Goal: Transaction & Acquisition: Download file/media

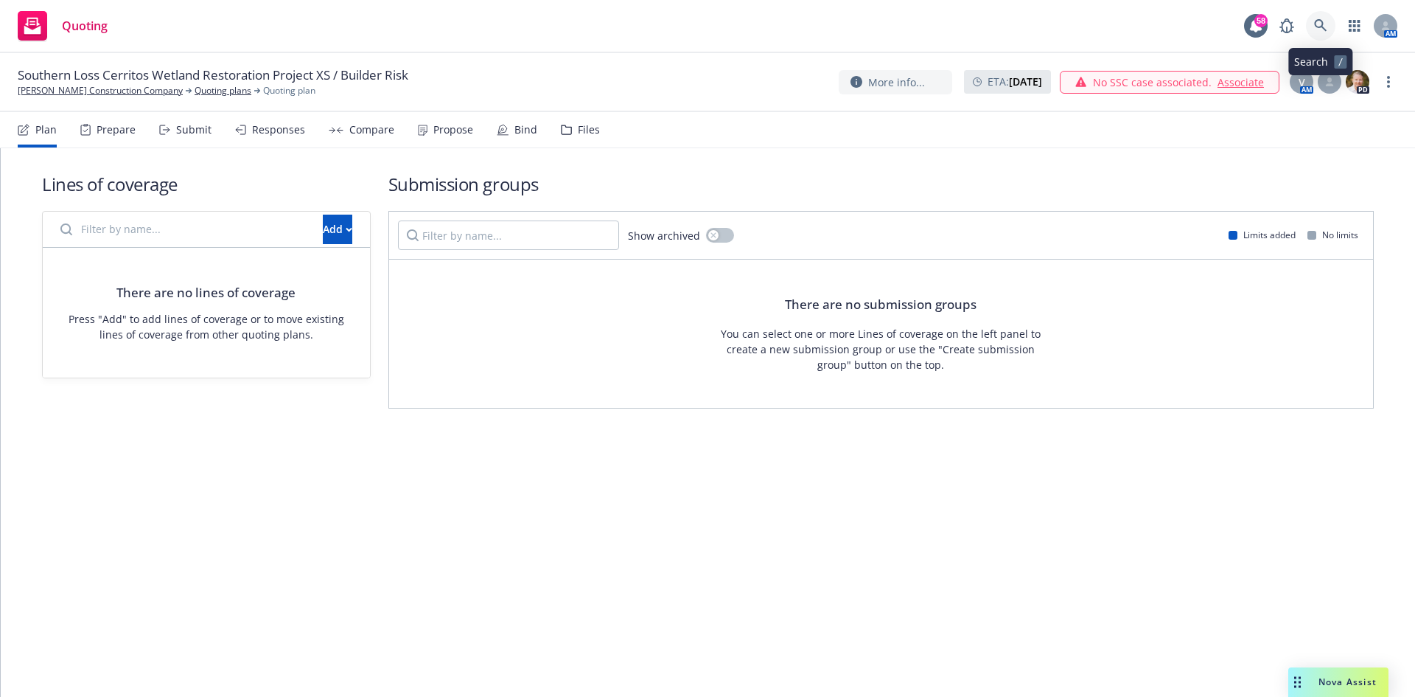
click at [1319, 22] on icon at bounding box center [1320, 25] width 13 height 13
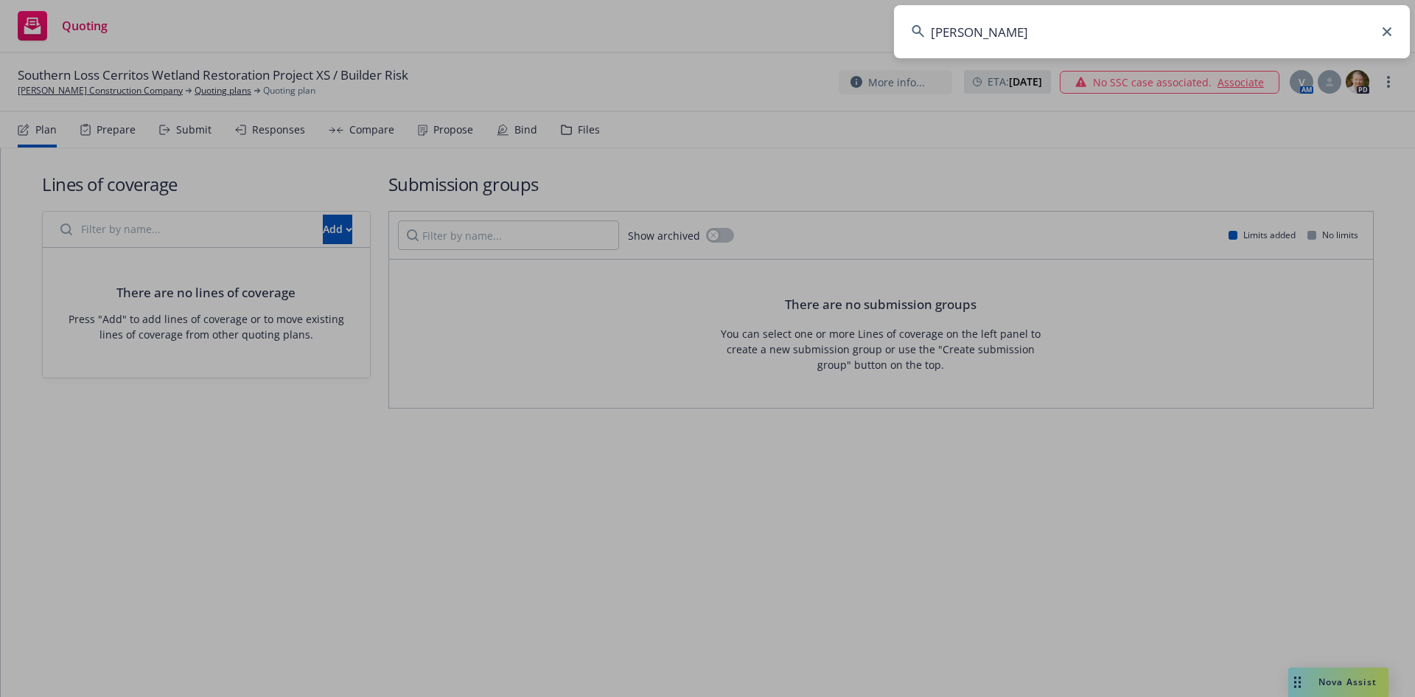
type input "rbt"
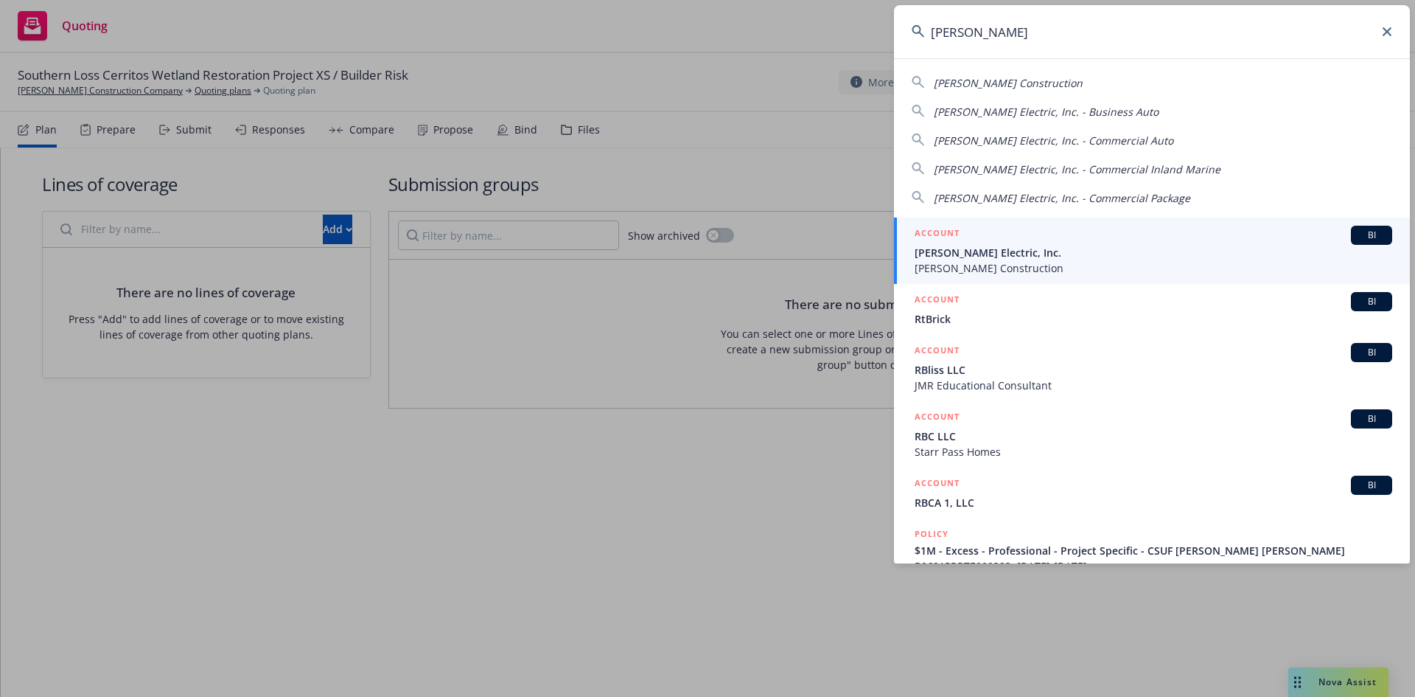
click at [987, 251] on span "[PERSON_NAME] Electric, Inc." at bounding box center [1154, 252] width 478 height 15
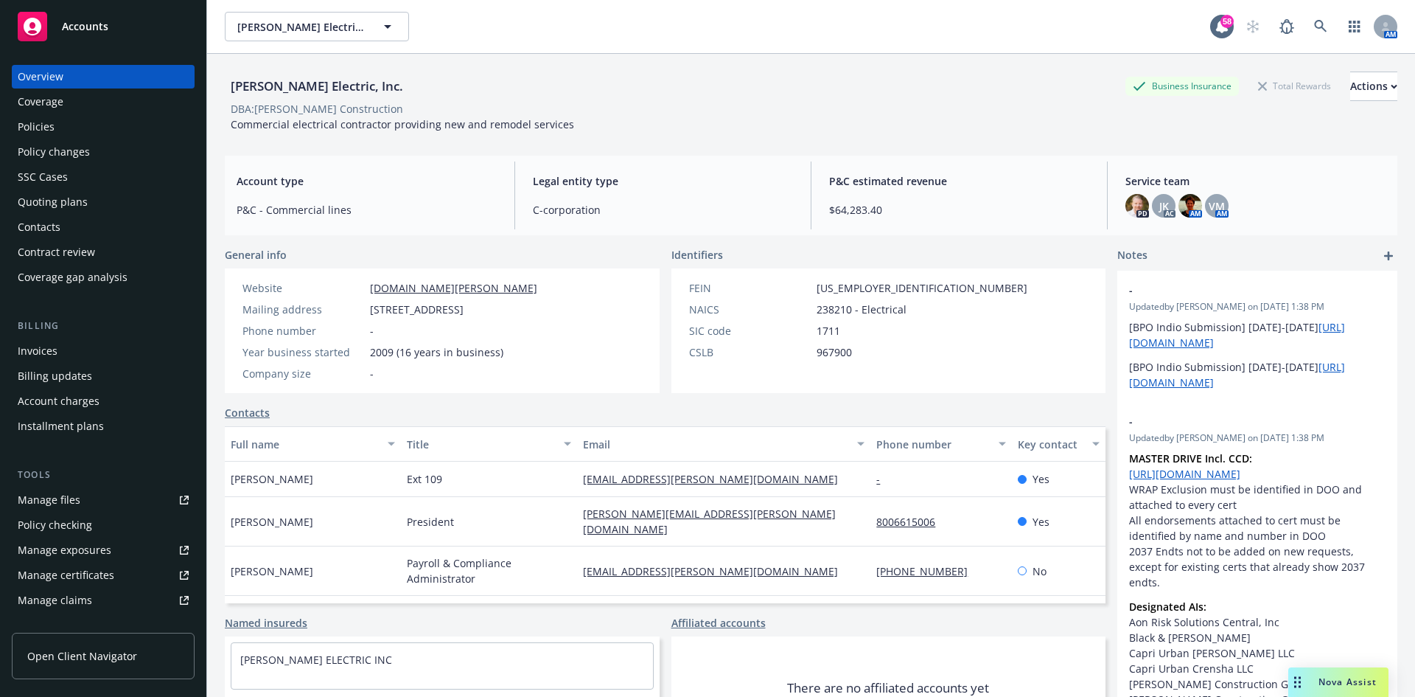
click at [79, 128] on div "Policies" at bounding box center [103, 127] width 171 height 24
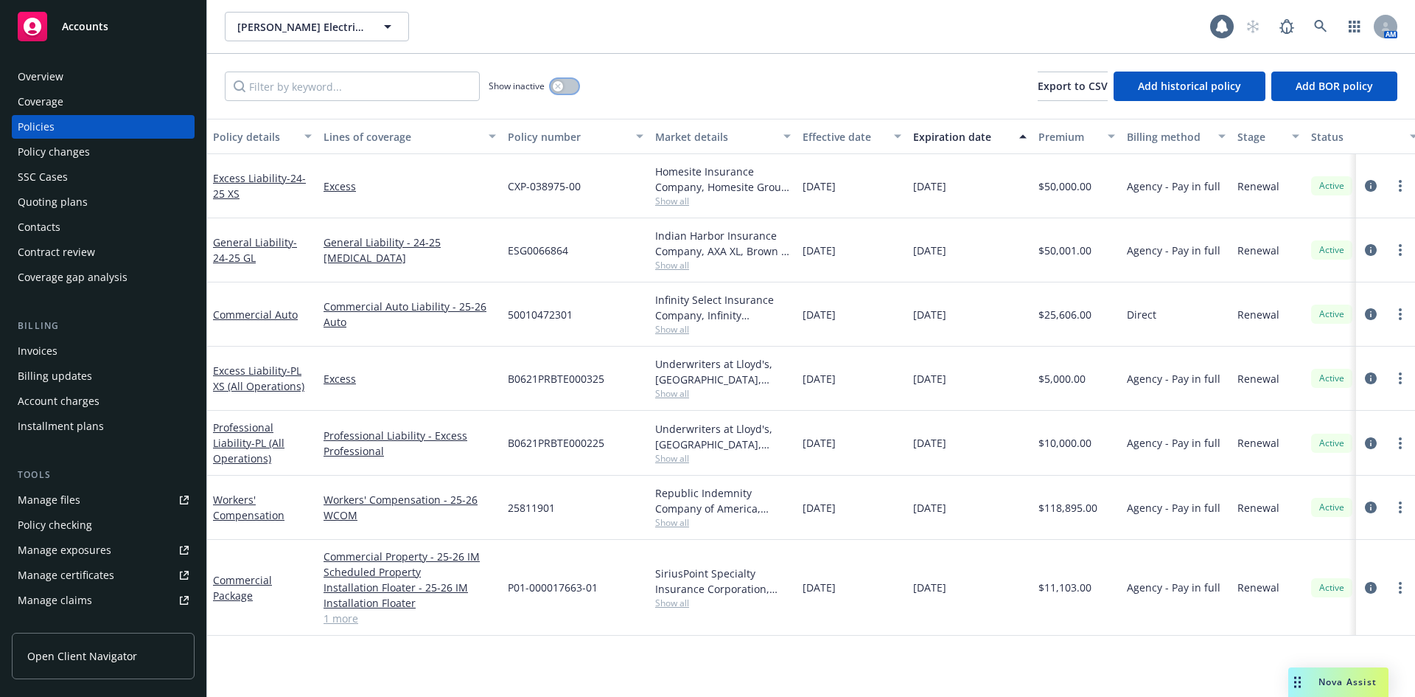
click at [565, 88] on button "button" at bounding box center [565, 86] width 28 height 15
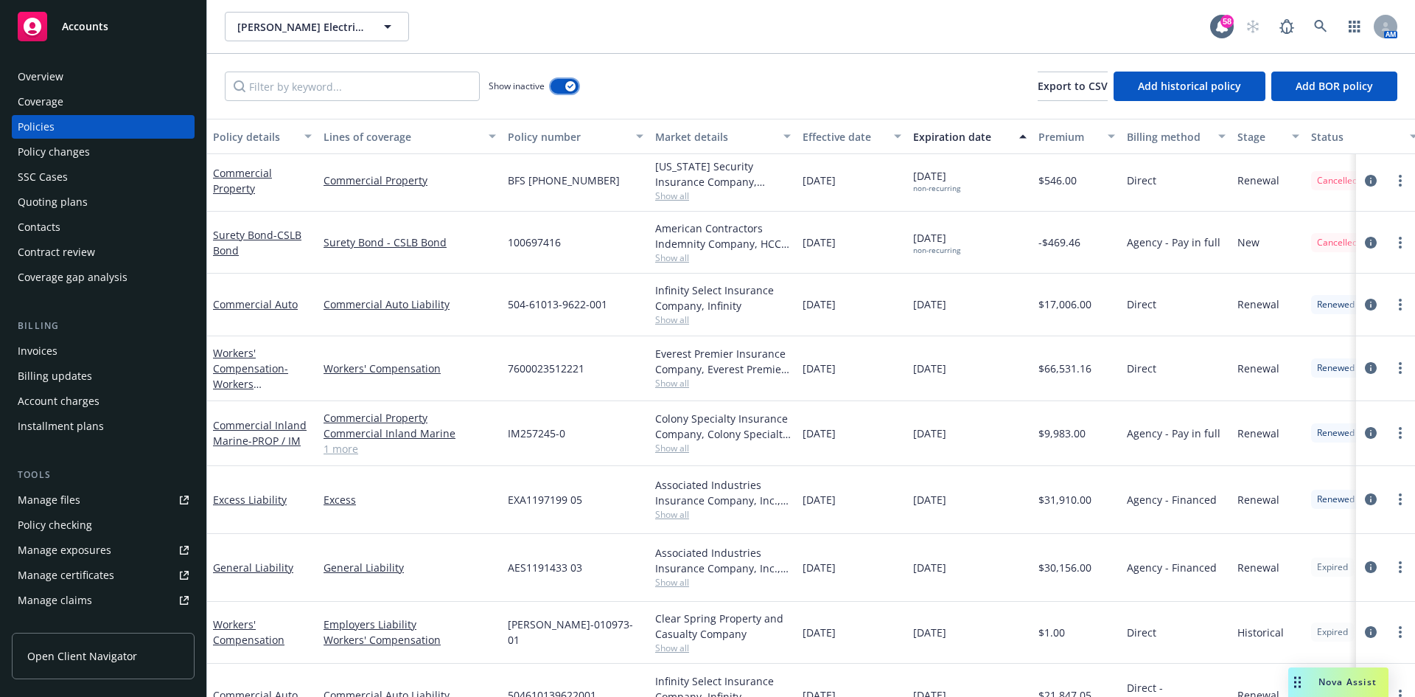
scroll to position [1401, 0]
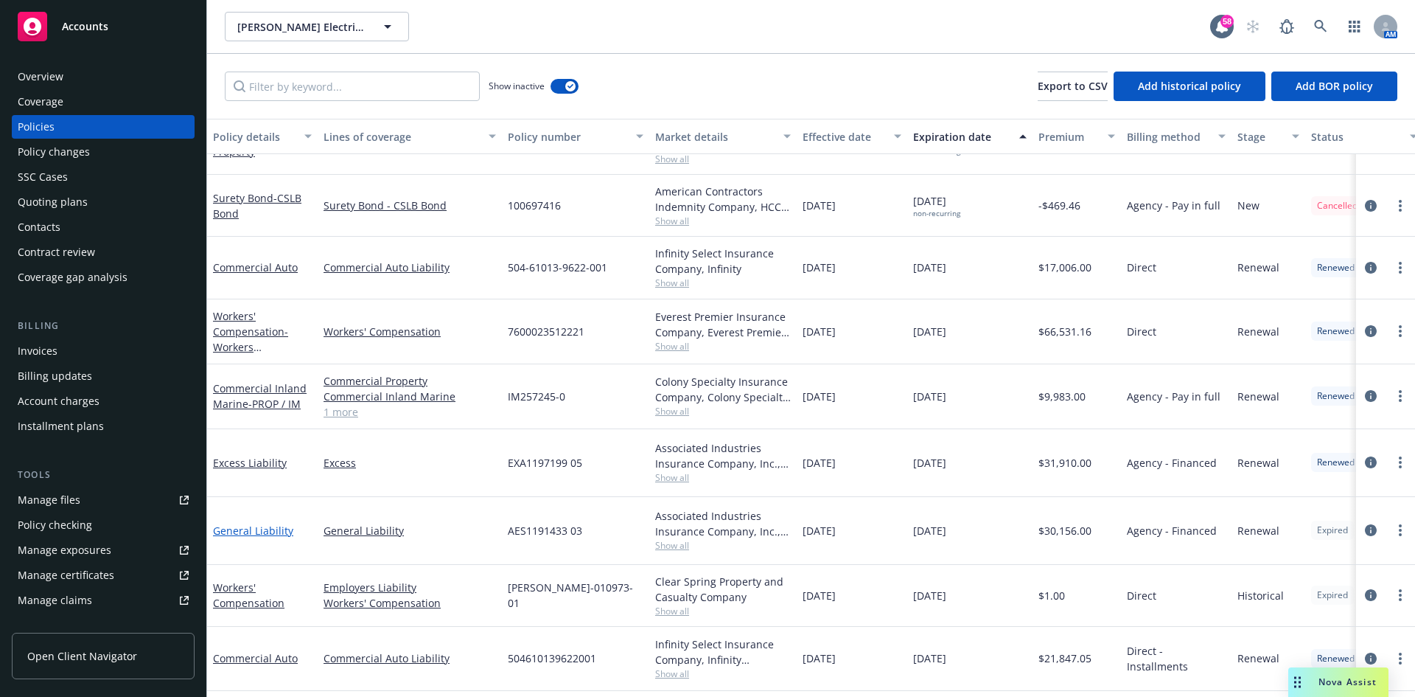
click at [273, 523] on link "General Liability" at bounding box center [253, 530] width 80 height 14
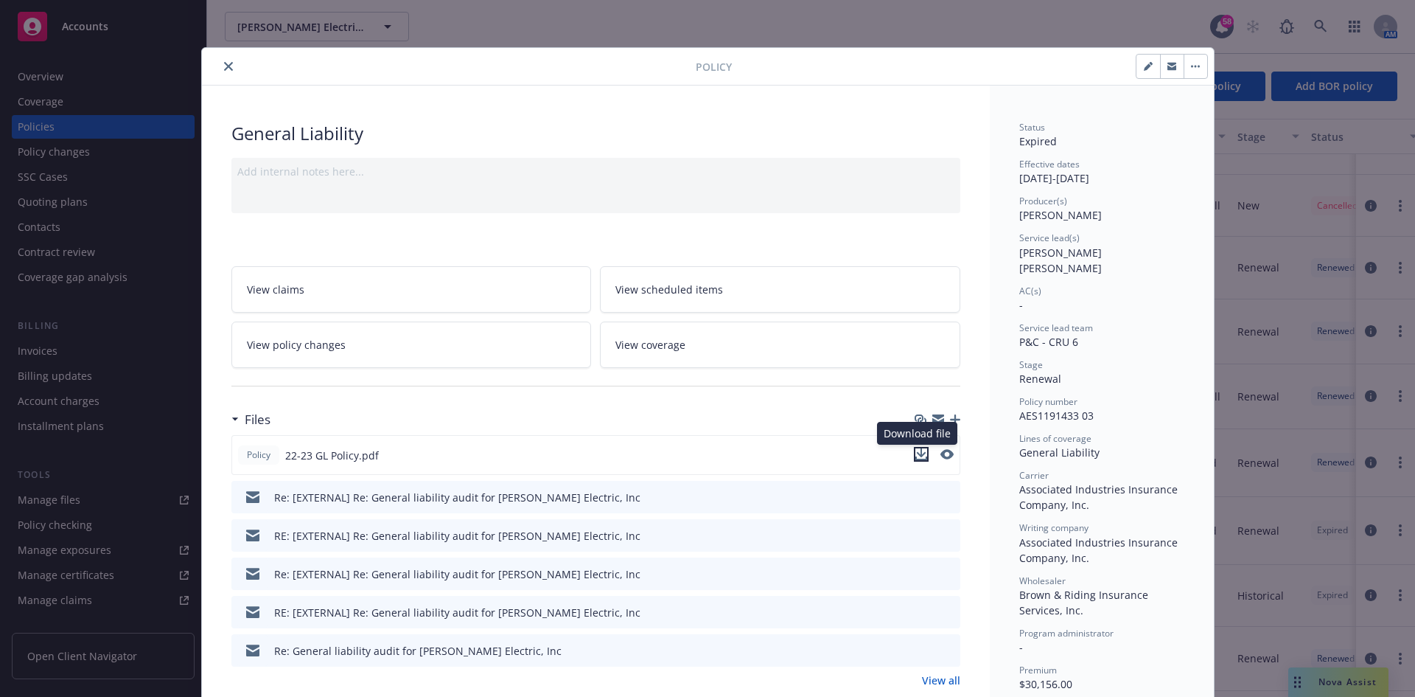
click at [919, 456] on icon "download file" at bounding box center [922, 454] width 12 height 12
click at [1168, 69] on icon "button" at bounding box center [1172, 67] width 9 height 5
